Goal: Transaction & Acquisition: Purchase product/service

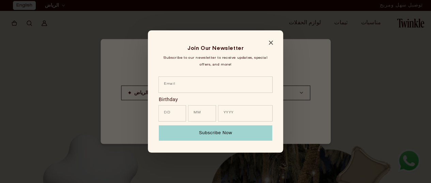
click at [272, 43] on icon "Close modal" at bounding box center [271, 43] width 4 height 4
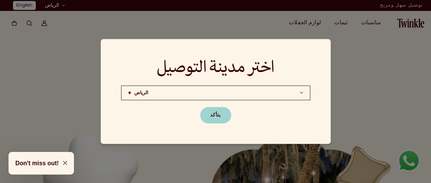
click at [382, 69] on div at bounding box center [215, 91] width 431 height 183
click at [215, 117] on button "يتأكد" at bounding box center [215, 115] width 31 height 16
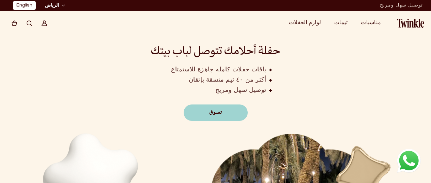
click at [32, 5] on link "English" at bounding box center [24, 5] width 16 height 7
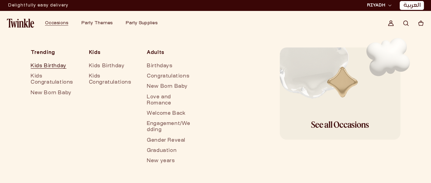
click at [60, 65] on link "Kids Birthday" at bounding box center [53, 66] width 45 height 10
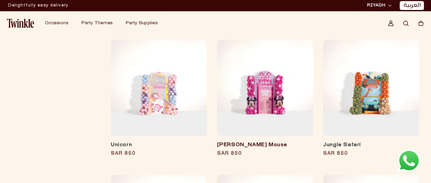
scroll to position [384, 0]
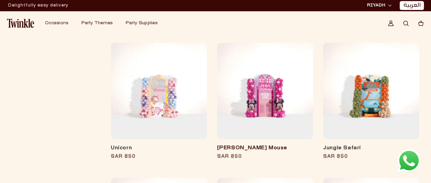
click at [281, 144] on link "[PERSON_NAME] Mouse" at bounding box center [265, 147] width 96 height 7
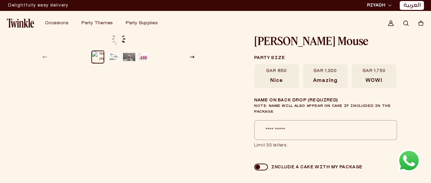
click at [277, 73] on div "SAR 850 Nice SAR 1,300 Amazing SAR 1,750 WOW!" at bounding box center [325, 76] width 142 height 24
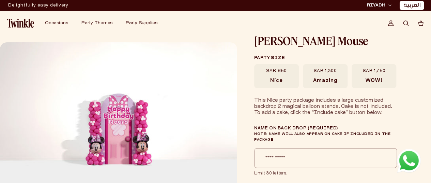
click at [343, 67] on label "SAR 1,300 Amazing" at bounding box center [325, 76] width 45 height 24
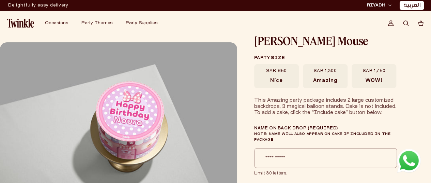
click at [329, 77] on div "SAR 850 Nice SAR 1,300 Amazing SAR 1,750 WOW!" at bounding box center [325, 76] width 142 height 24
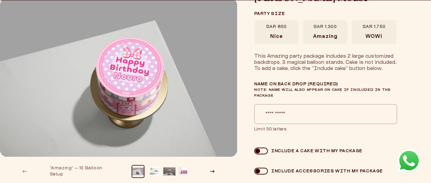
scroll to position [47, 0]
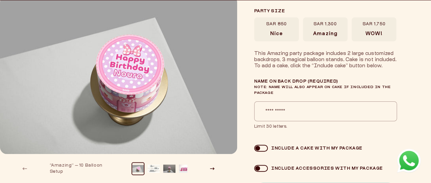
click at [268, 38] on label "SAR 850 Nice" at bounding box center [276, 29] width 45 height 24
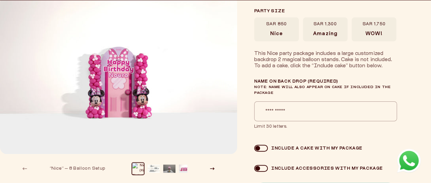
click at [317, 36] on span "Amazing" at bounding box center [325, 34] width 24 height 6
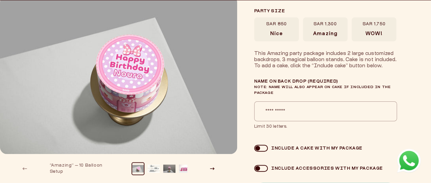
click at [385, 26] on label "SAR 1,750 WOW!" at bounding box center [374, 29] width 45 height 24
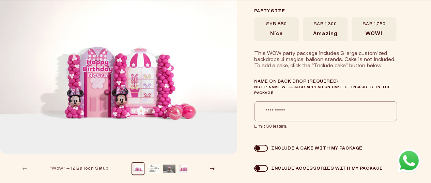
click at [326, 32] on span "Amazing" at bounding box center [325, 34] width 24 height 6
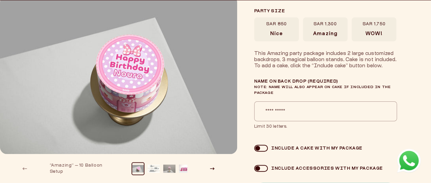
click at [166, 165] on button "Load image 3 in gallery view" at bounding box center [169, 168] width 12 height 12
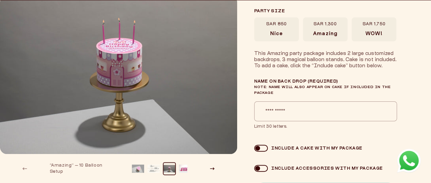
click at [152, 165] on button "Load image 2 in gallery view" at bounding box center [153, 168] width 12 height 12
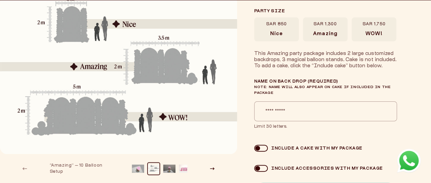
click at [185, 167] on button "Load image 6 in gallery view" at bounding box center [185, 168] width 12 height 12
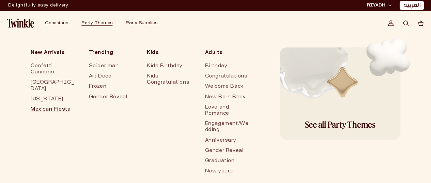
click at [55, 104] on link "Mexican Fiesta" at bounding box center [53, 109] width 45 height 10
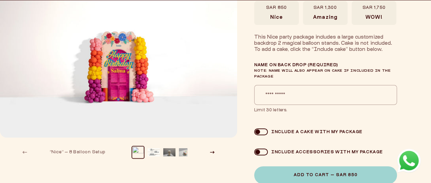
scroll to position [25, 0]
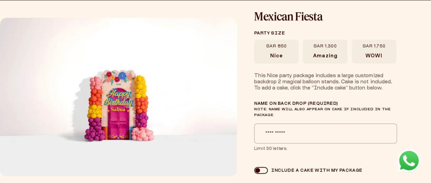
click at [338, 51] on label "SAR 1,300 Amazing" at bounding box center [325, 52] width 45 height 24
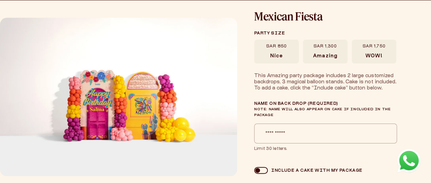
click at [378, 55] on span "WOW!" at bounding box center [373, 56] width 17 height 6
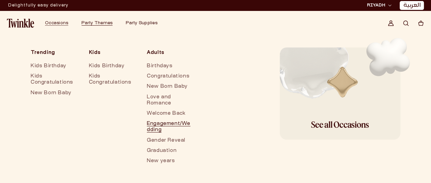
click at [176, 121] on link "Engagement/Wedding" at bounding box center [169, 127] width 45 height 16
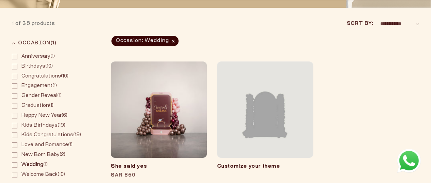
scroll to position [143, 0]
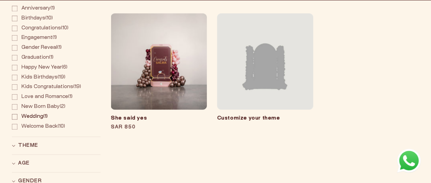
click at [152, 115] on link "She said yes" at bounding box center [159, 118] width 96 height 7
click at [280, 115] on link "Customize your theme" at bounding box center [248, 117] width 63 height 5
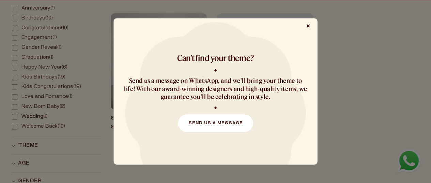
click at [218, 119] on link "Send us a message" at bounding box center [215, 123] width 75 height 18
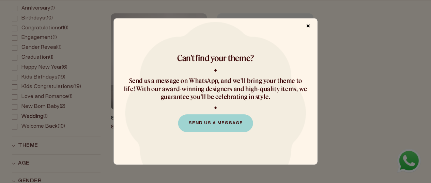
click at [311, 25] on span "×" at bounding box center [308, 26] width 12 height 13
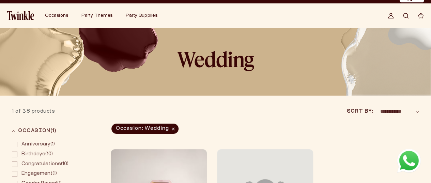
scroll to position [0, 0]
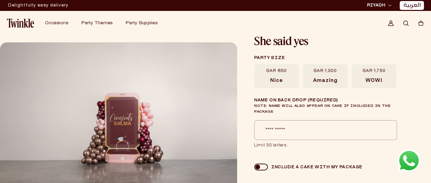
click at [309, 73] on label "SAR 1,300 Amazing" at bounding box center [325, 76] width 45 height 24
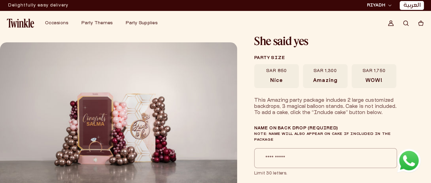
click at [340, 71] on div "SAR 850 [GEOGRAPHIC_DATA] SAR 1,300 Amazing WOW!" at bounding box center [325, 76] width 142 height 24
click at [373, 82] on span "WOW!" at bounding box center [373, 81] width 17 height 6
